Goal: Information Seeking & Learning: Learn about a topic

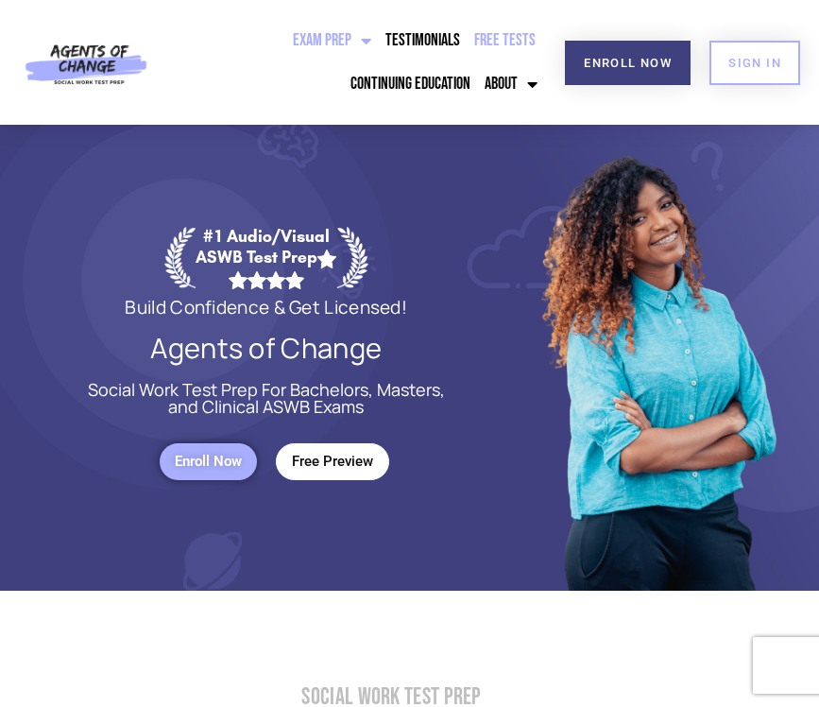
click at [511, 37] on link "Free Tests" at bounding box center [505, 40] width 71 height 43
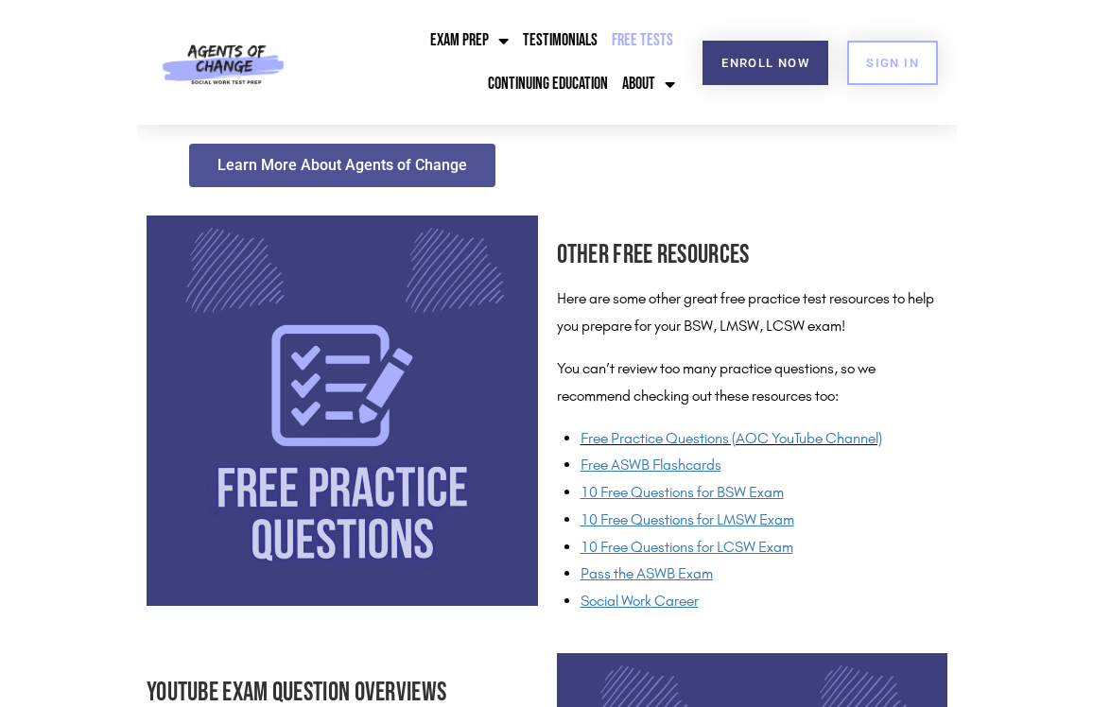
scroll to position [1272, 0]
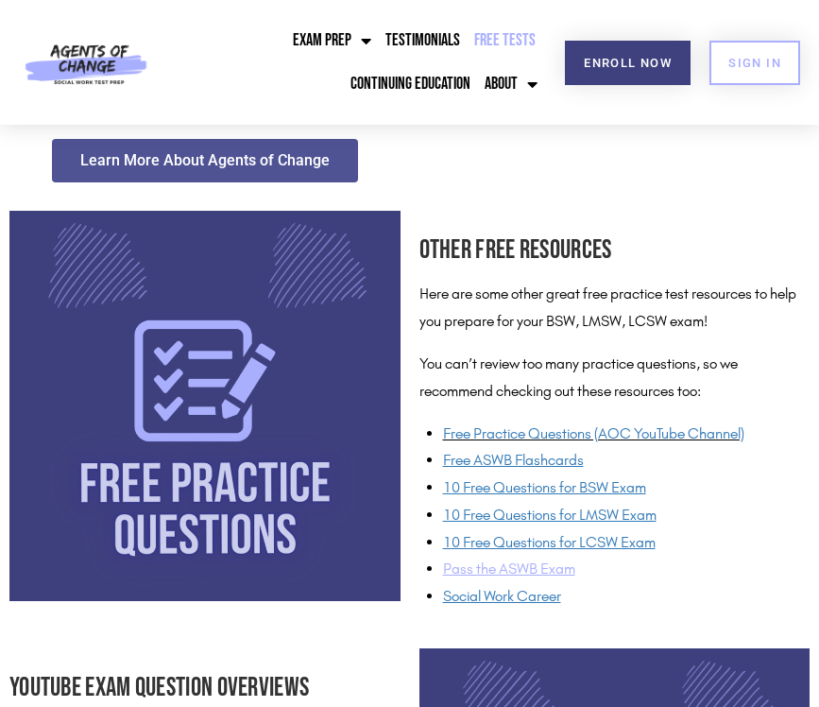
click at [530, 560] on span "Pass the ASWB Exam" at bounding box center [509, 569] width 132 height 18
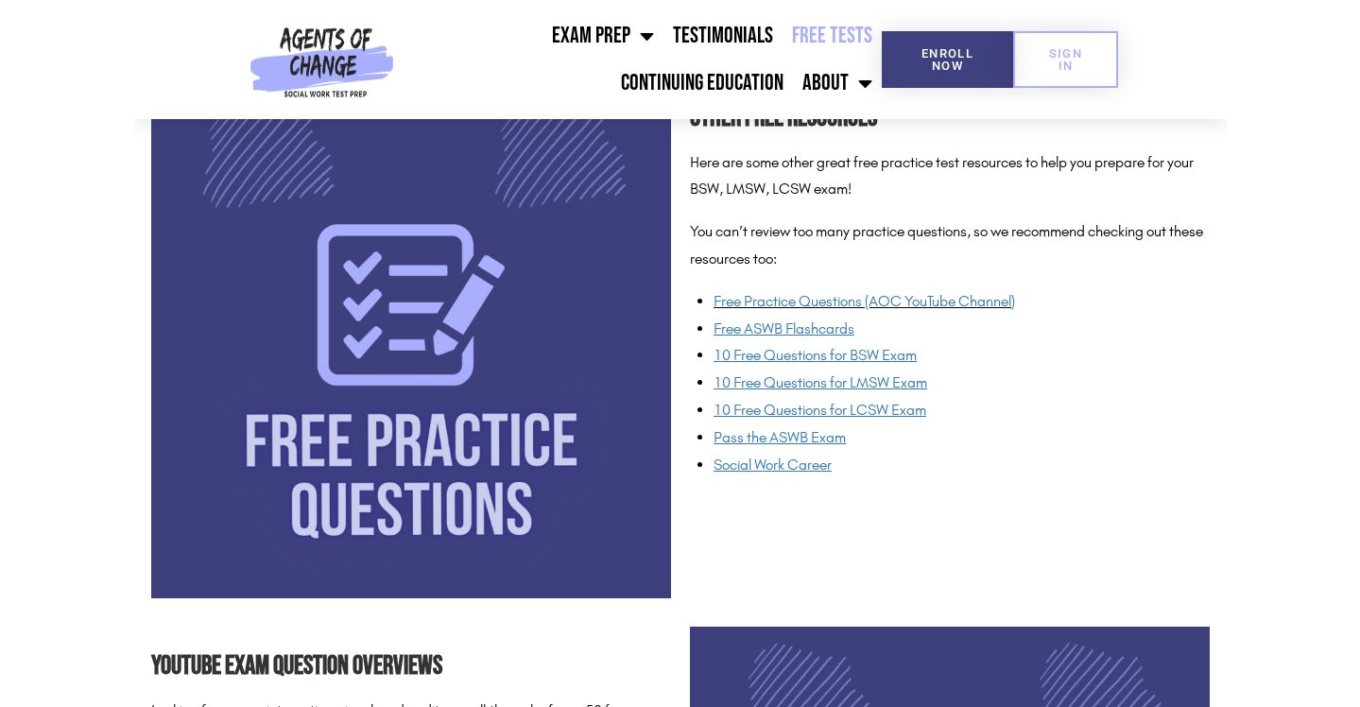
scroll to position [1436, 0]
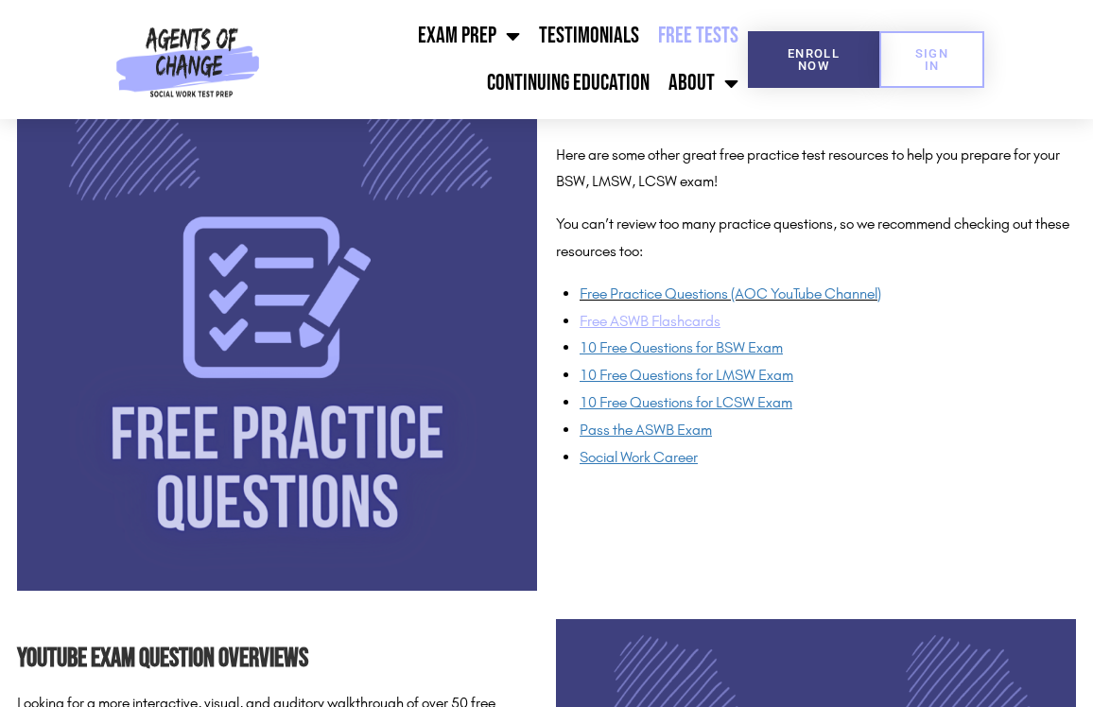
click at [670, 312] on u "Free ASWB Flashcards" at bounding box center [649, 321] width 141 height 18
click at [710, 368] on span "10 Free Questions for LMSW Exam" at bounding box center [686, 375] width 214 height 18
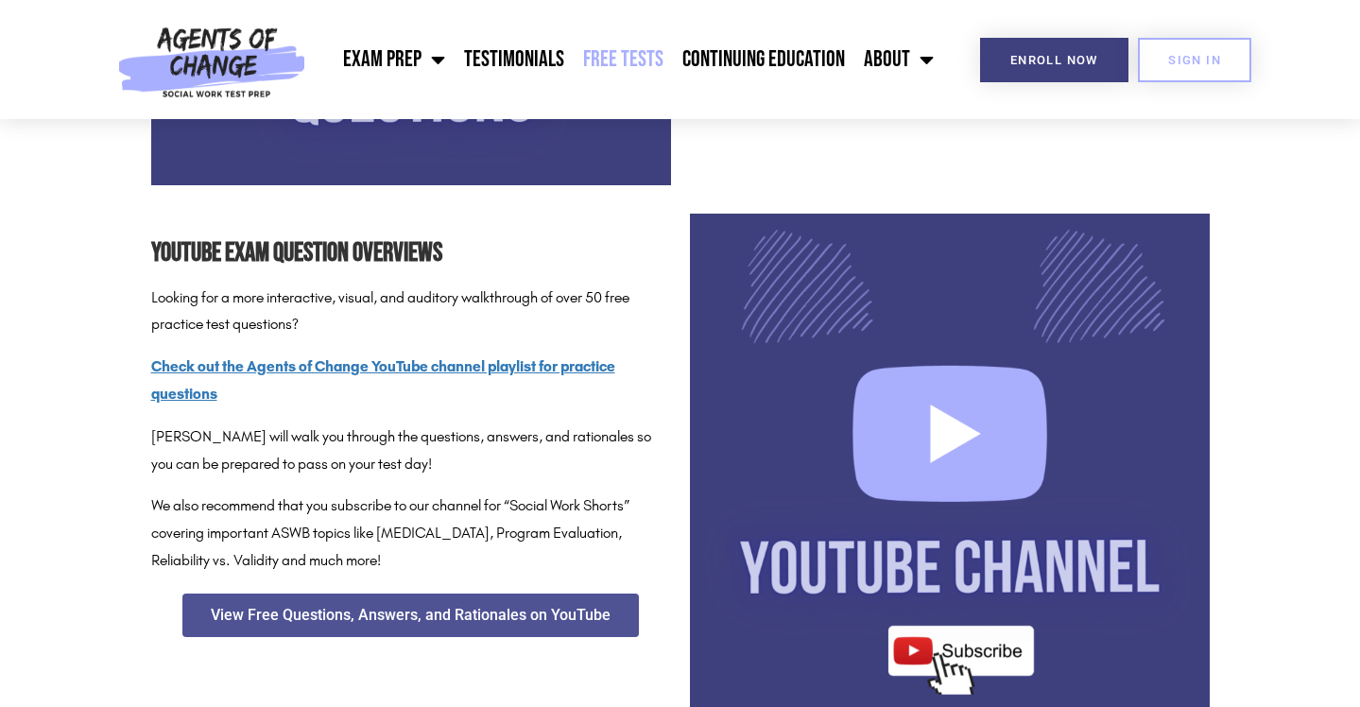
scroll to position [1843, 0]
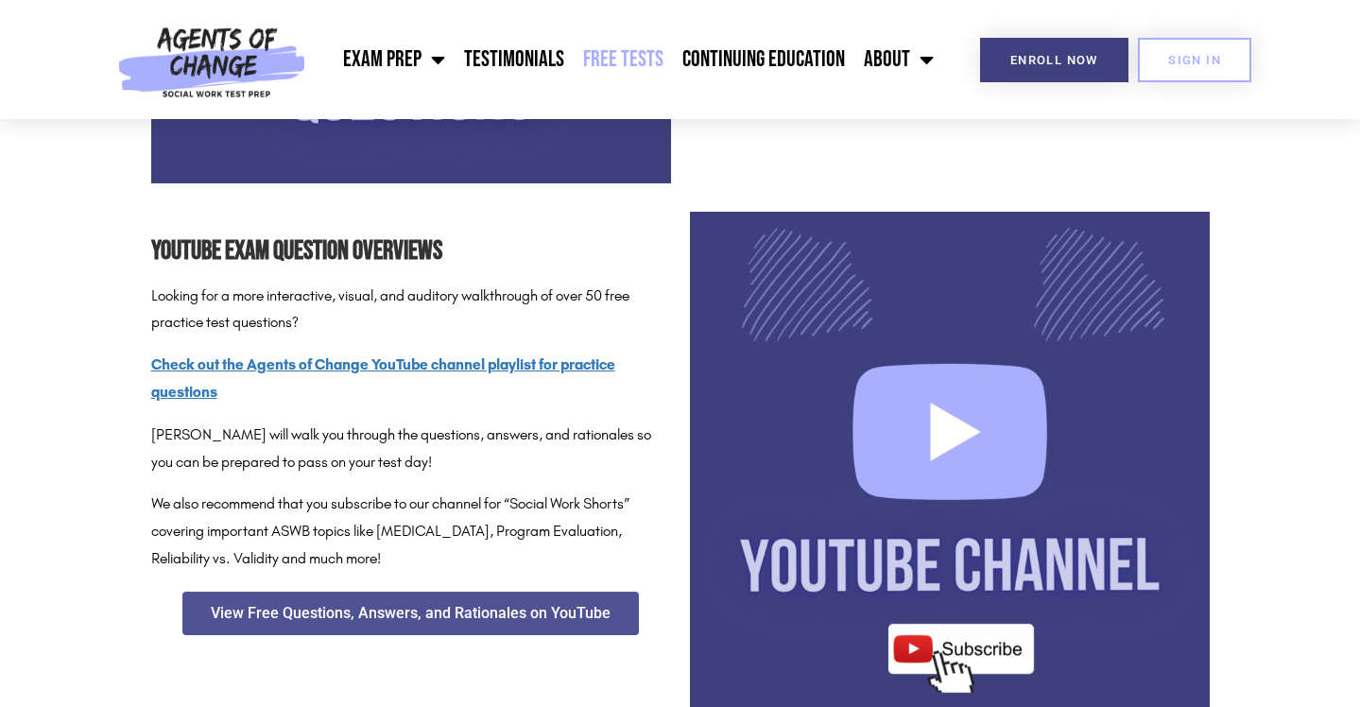
click at [819, 438] on img at bounding box center [950, 472] width 520 height 520
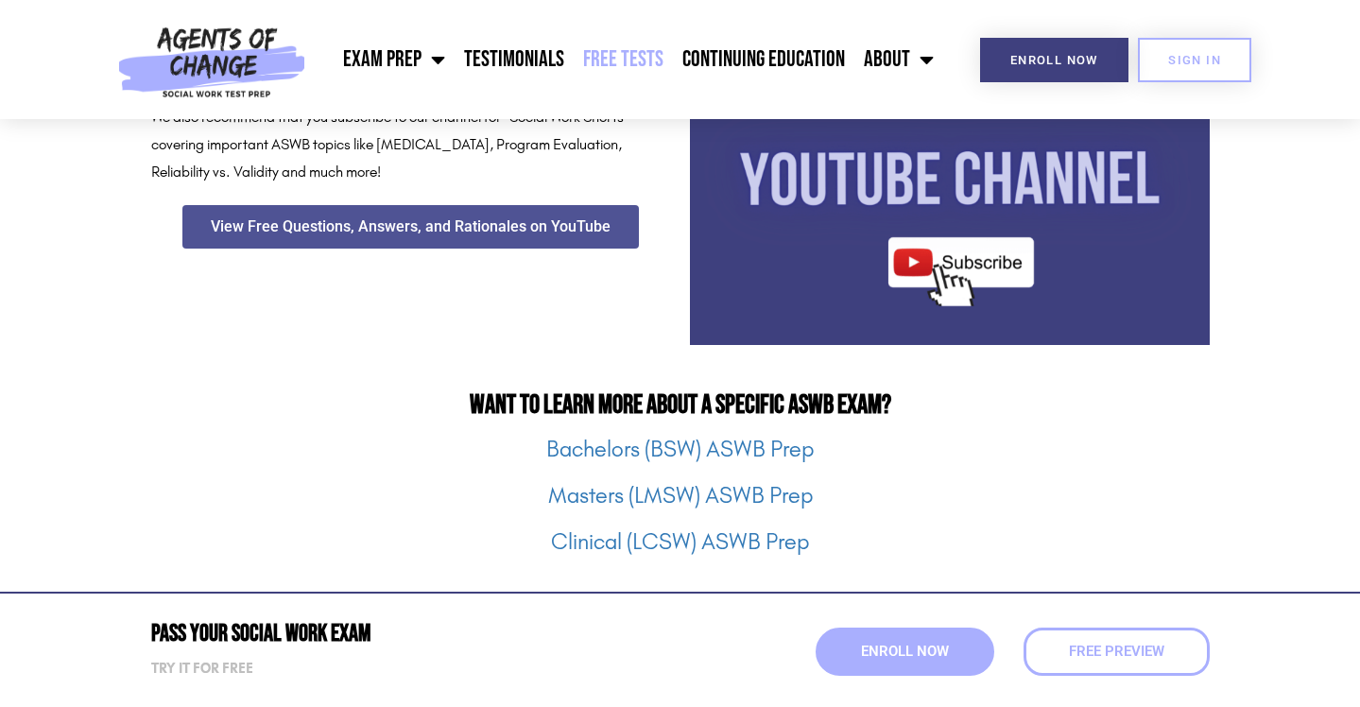
scroll to position [2245, 0]
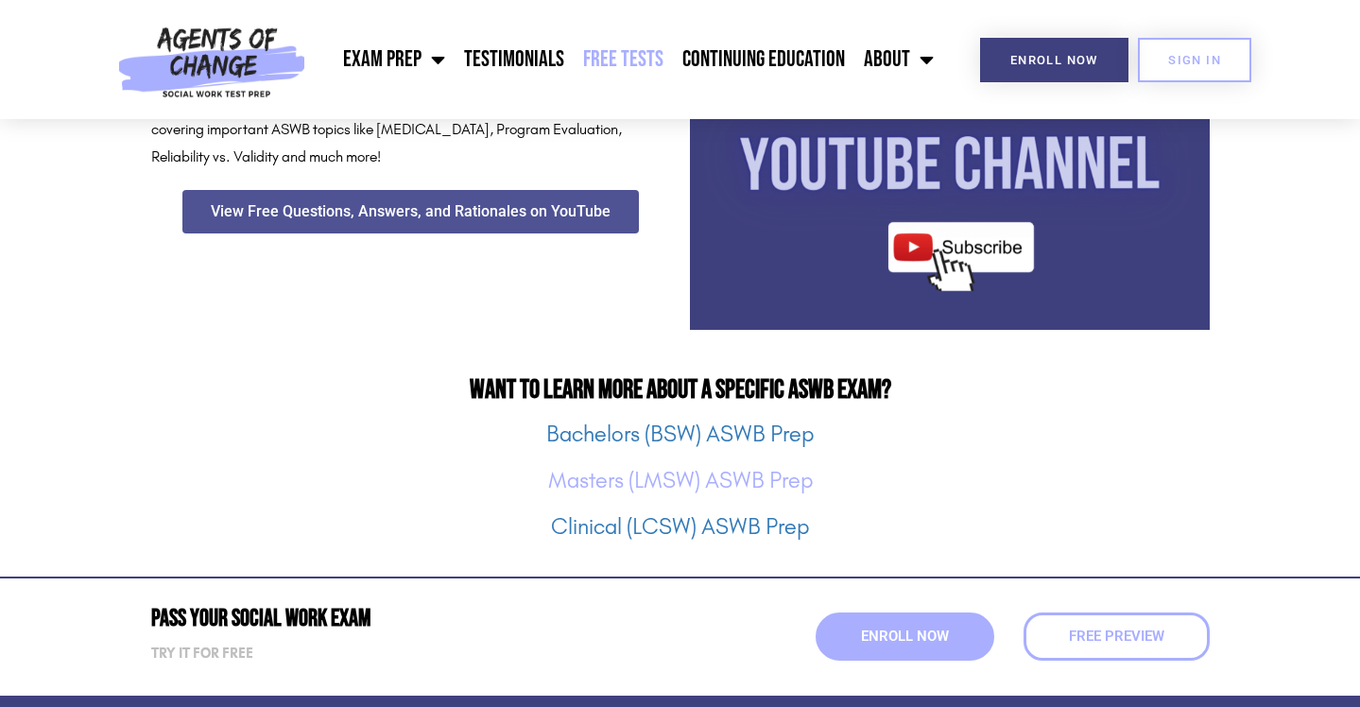
click at [762, 477] on link "Masters (LMSW) ASWB Prep" at bounding box center [680, 480] width 265 height 26
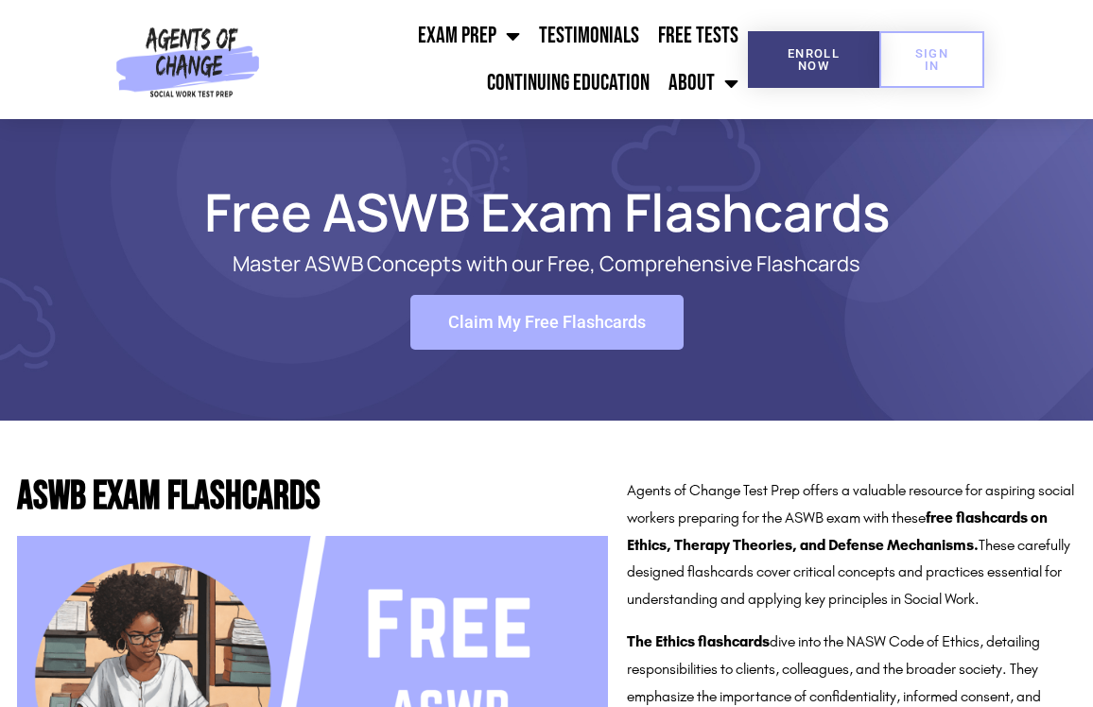
click at [562, 332] on link "Claim My Free Flashcards" at bounding box center [546, 322] width 273 height 55
click at [945, 68] on span "SIGN IN" at bounding box center [931, 59] width 44 height 25
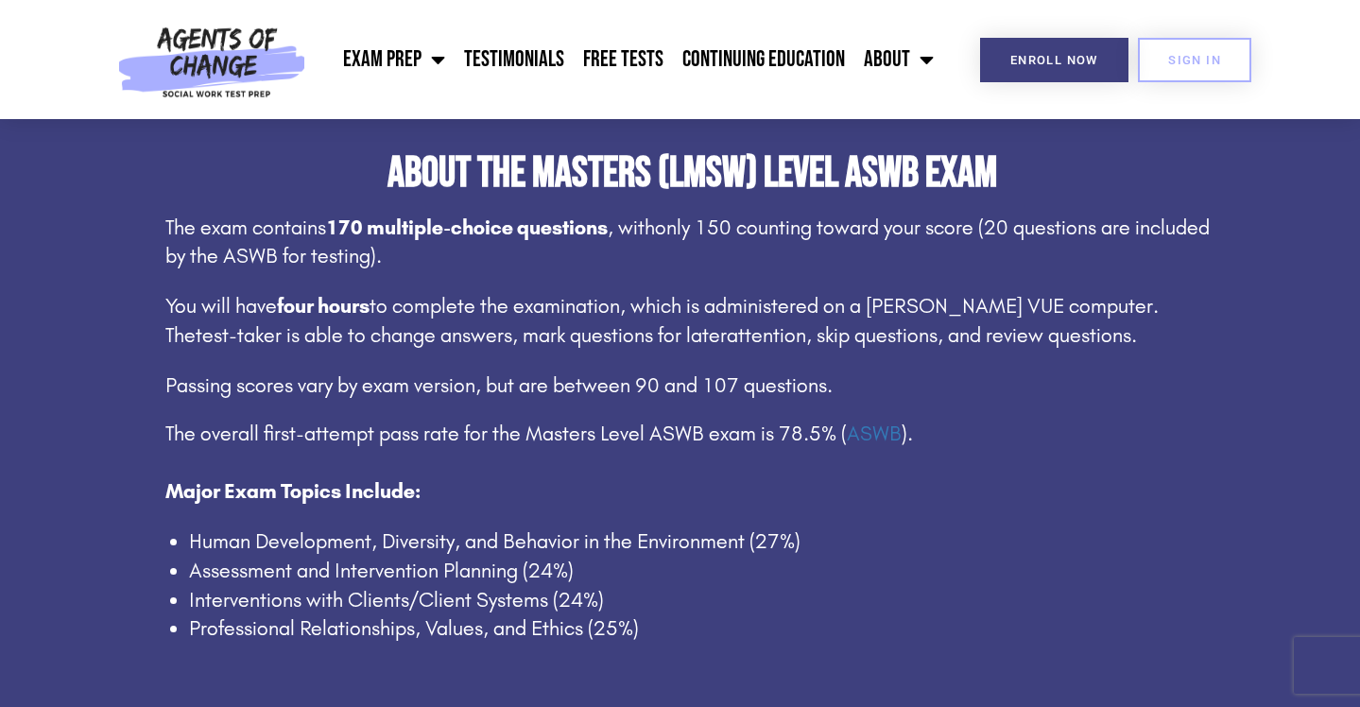
scroll to position [1085, 0]
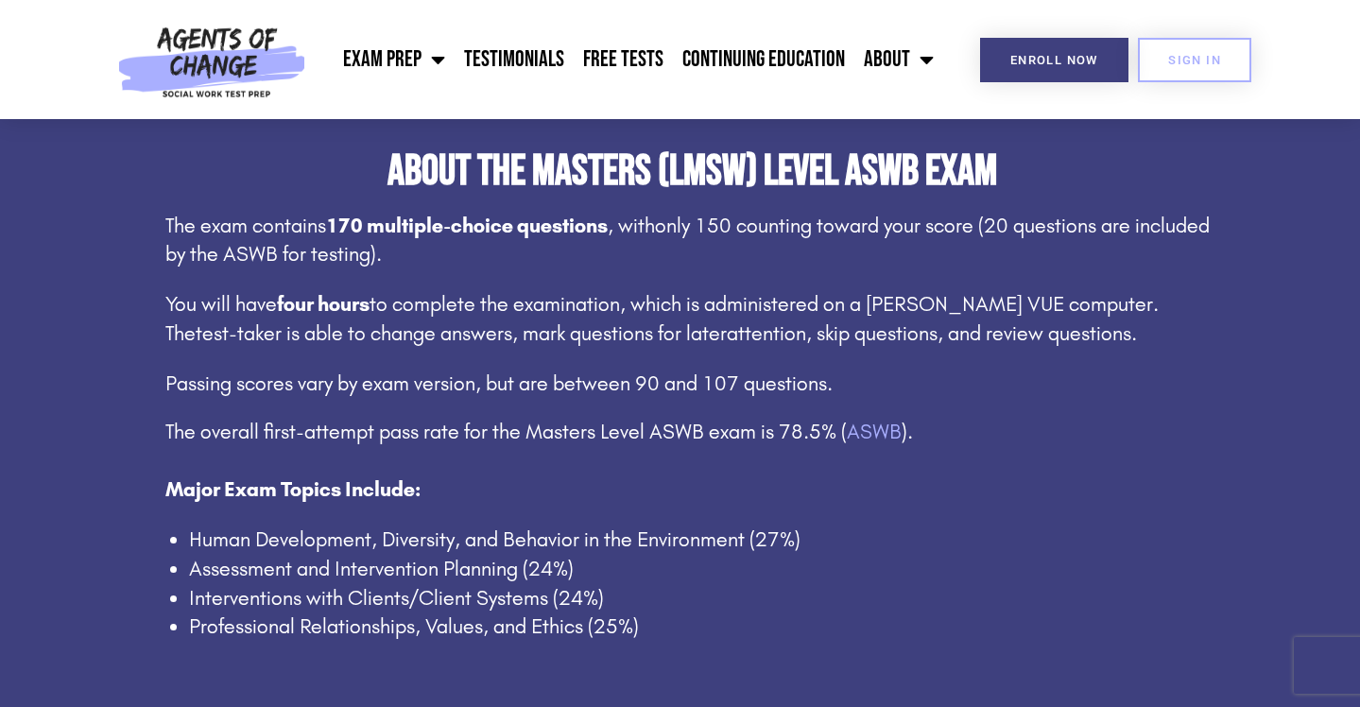
click at [855, 425] on link "ASWB" at bounding box center [874, 432] width 55 height 25
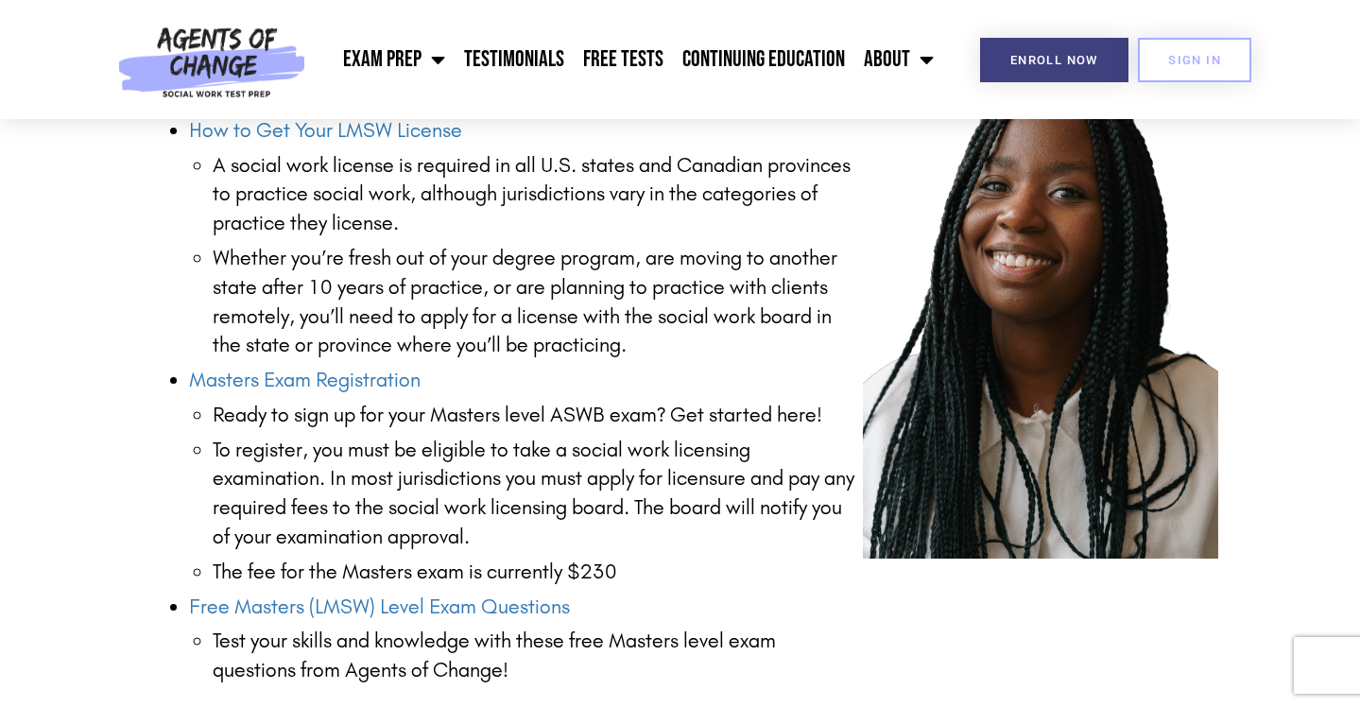
scroll to position [2512, 0]
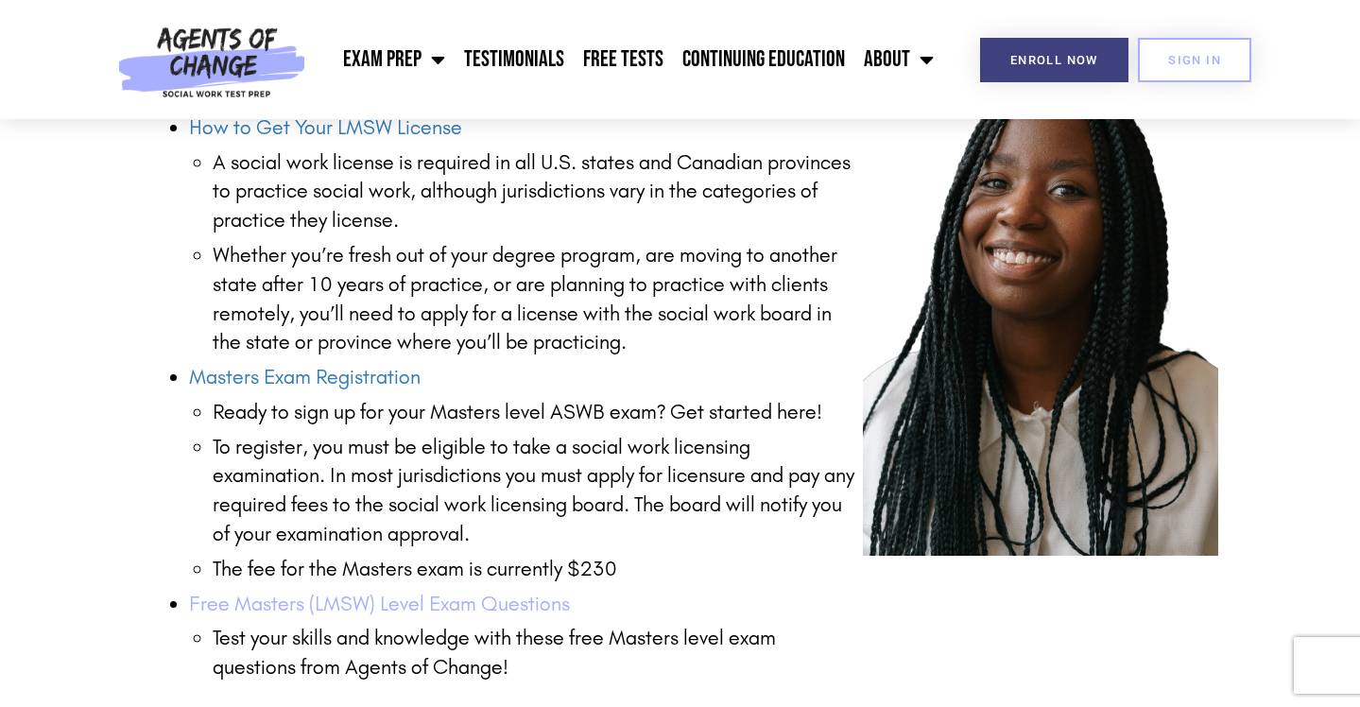
click at [333, 592] on link "Free Masters (LMSW) Level Exam Questions" at bounding box center [379, 604] width 381 height 25
